Goal: Navigation & Orientation: Find specific page/section

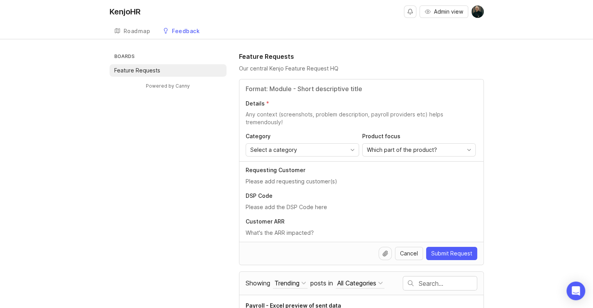
click at [127, 13] on div "KenjoHR" at bounding box center [125, 12] width 31 height 8
